Goal: Task Accomplishment & Management: Complete application form

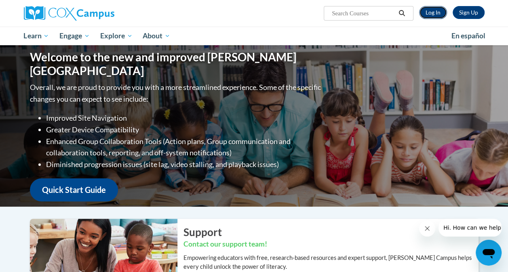
click at [434, 12] on link "Log In" at bounding box center [433, 12] width 28 height 13
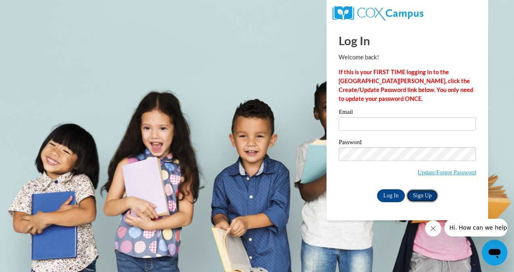
click at [417, 195] on link "Sign Up" at bounding box center [421, 195] width 31 height 13
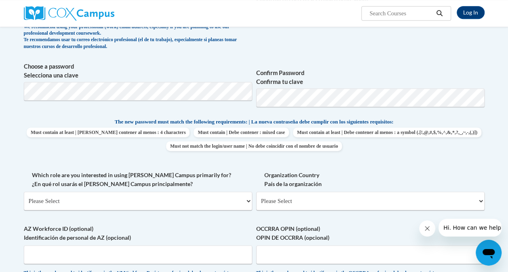
scroll to position [262, 0]
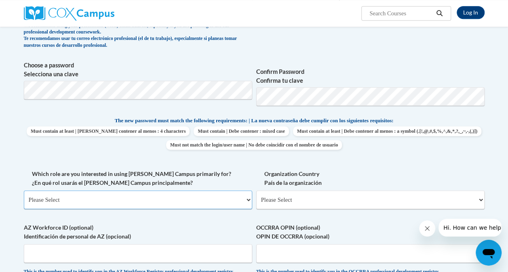
click at [176, 196] on select "Please Select College/University | Colegio/Universidad Community/Nonprofit Part…" at bounding box center [138, 200] width 228 height 19
select select "fbf2d438-af2f-41f8-98f1-81c410e29de3"
click at [24, 191] on select "Please Select College/University | Colegio/Universidad Community/Nonprofit Part…" at bounding box center [138, 200] width 228 height 19
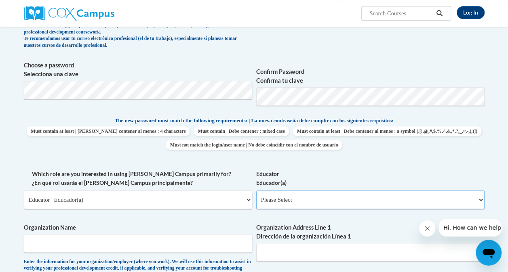
click at [296, 200] on select "Please Select Early Learning/Daycare Teacher/Family Home Care Provider | Maestr…" at bounding box center [370, 200] width 228 height 19
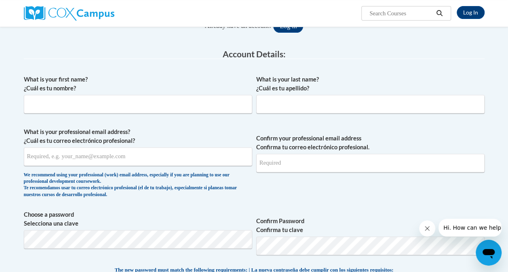
scroll to position [107, 0]
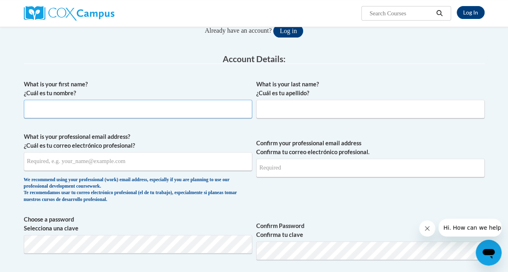
click at [69, 112] on input "What is your first name? ¿Cuál es tu nombre?" at bounding box center [138, 109] width 228 height 19
type input "Shannon"
type input "Coffey"
type input "Shannon.coffey@cobbk12.org"
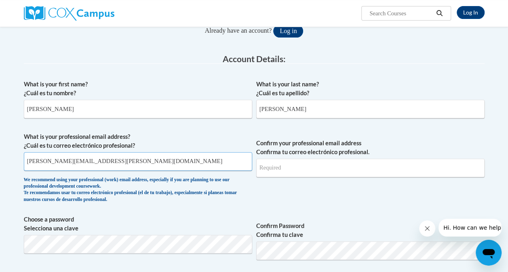
type input "Shannon.coffey@cobbk12.org"
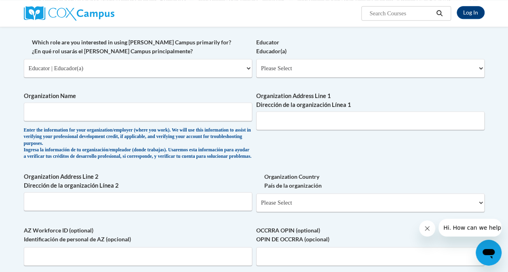
scroll to position [394, 0]
click at [140, 115] on input "Organization Name" at bounding box center [138, 111] width 228 height 19
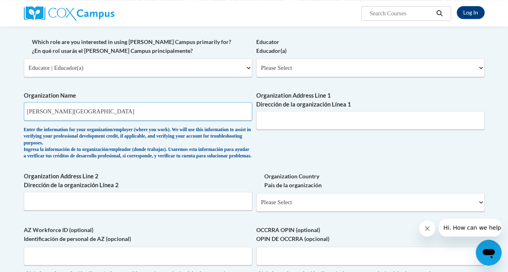
type input "Cooper Middle School"
click at [272, 120] on input "Organization Address Line 1 Dirección de la organización Línea 1" at bounding box center [370, 120] width 228 height 19
type input "4605 Ewing Rd, Austell, GA 30106"
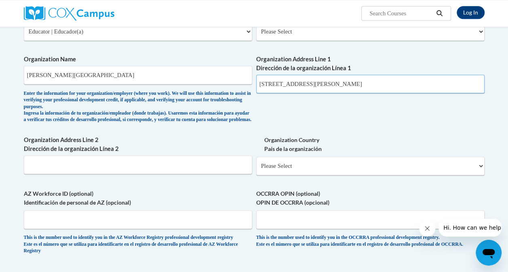
scroll to position [432, 0]
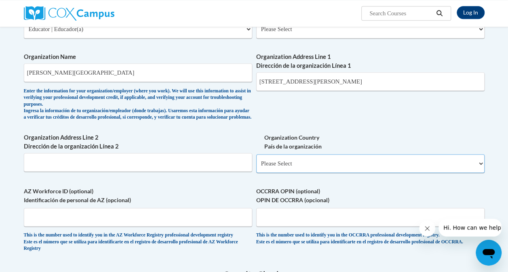
click at [274, 168] on select "Please Select United States | Estados Unidos Outside of the United States | Fue…" at bounding box center [370, 163] width 228 height 19
select select "ad49bcad-a171-4b2e-b99c-48b446064914"
click at [256, 160] on select "Please Select United States | Estados Unidos Outside of the United States | Fue…" at bounding box center [370, 163] width 228 height 19
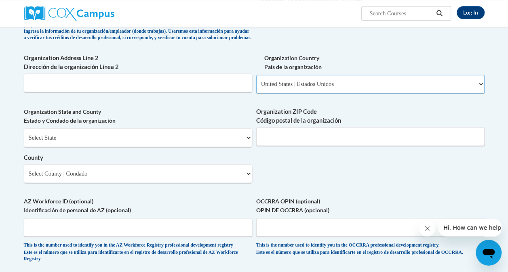
scroll to position [512, 0]
click at [98, 144] on select "Select State Alabama Alaska Arizona Arkansas California Colorado Connecticut De…" at bounding box center [138, 137] width 228 height 19
select select "Georgia"
click at [24, 134] on select "Select State Alabama Alaska Arizona Arkansas California Colorado Connecticut De…" at bounding box center [138, 137] width 228 height 19
click at [279, 145] on input "Organization ZIP Code Código postal de la organización" at bounding box center [370, 136] width 228 height 19
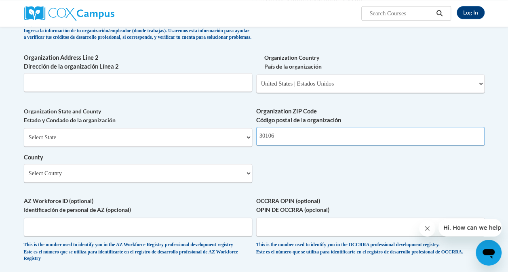
type input "30106"
click at [120, 182] on select "Select County Appling Atkinson Bacon Baker Baldwin Banks Barrow Bartow Ben Hill…" at bounding box center [138, 173] width 228 height 19
select select "Cobb"
click at [24, 170] on select "Select County Appling Atkinson Bacon Baker Baldwin Banks Barrow Bartow Ben Hill…" at bounding box center [138, 173] width 228 height 19
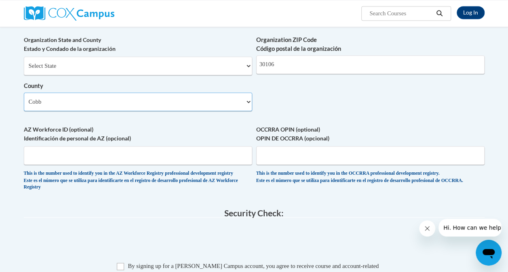
scroll to position [609, 0]
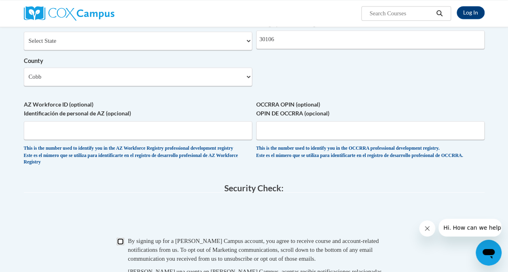
click at [122, 245] on input "Checkbox" at bounding box center [120, 241] width 7 height 7
checkbox input "true"
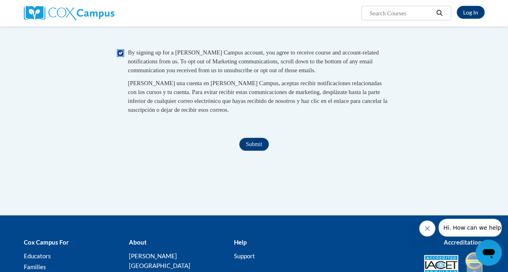
scroll to position [801, 0]
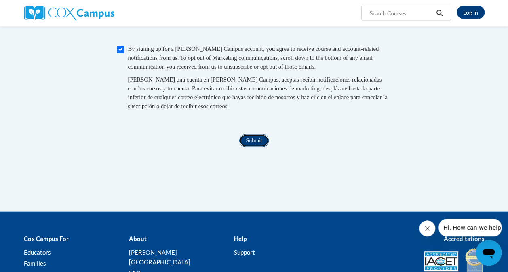
click at [254, 147] on input "Submit" at bounding box center [253, 140] width 29 height 13
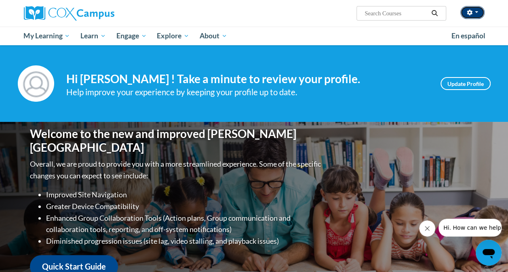
click at [479, 11] on button "button" at bounding box center [472, 12] width 24 height 13
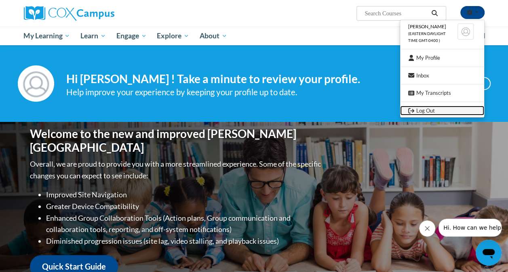
click at [432, 106] on link "Log Out" at bounding box center [442, 111] width 84 height 10
